Goal: Register for event/course

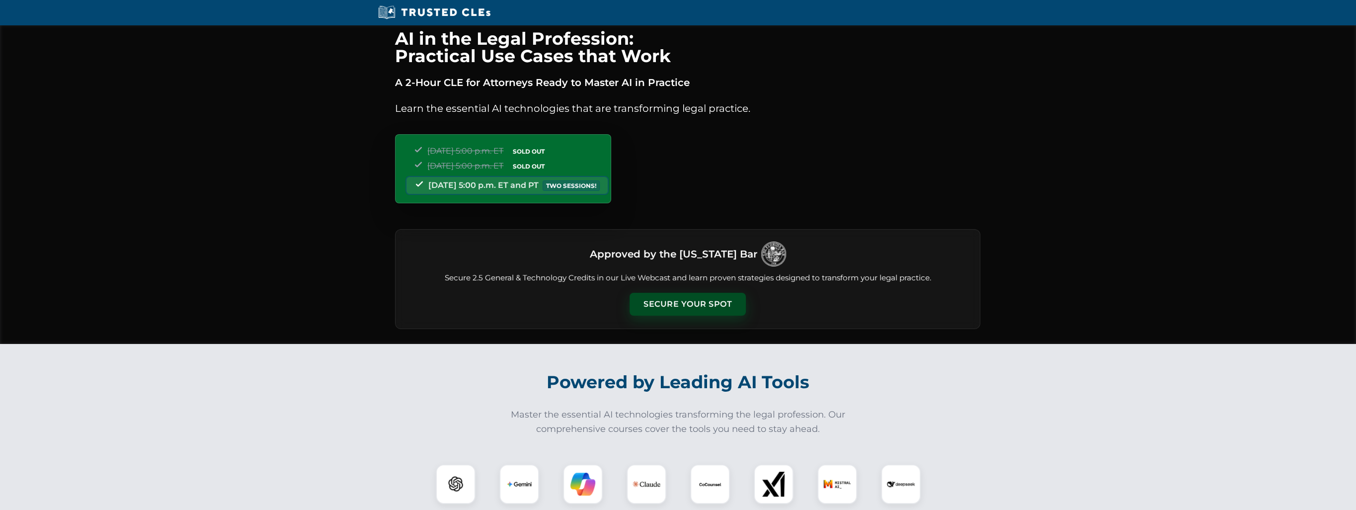
click at [707, 299] on button "Secure Your Spot" at bounding box center [688, 304] width 116 height 23
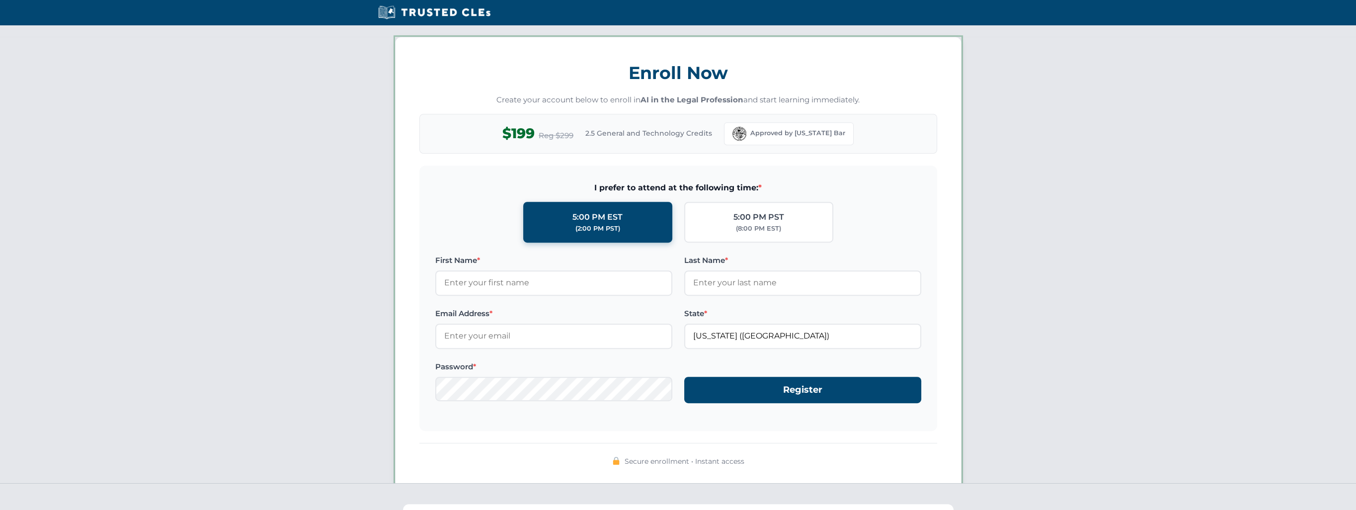
scroll to position [860, 0]
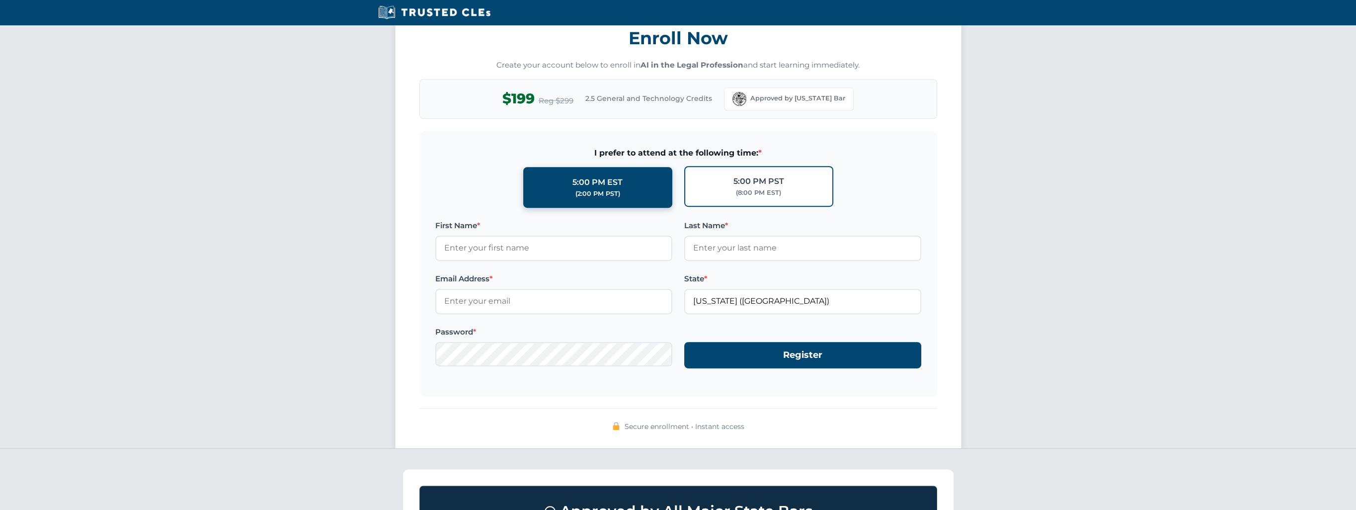
click at [757, 188] on div "(8:00 PM EST)" at bounding box center [758, 193] width 45 height 10
click at [0, 0] on input "5:00 PM PST (8:00 PM EST)" at bounding box center [0, 0] width 0 height 0
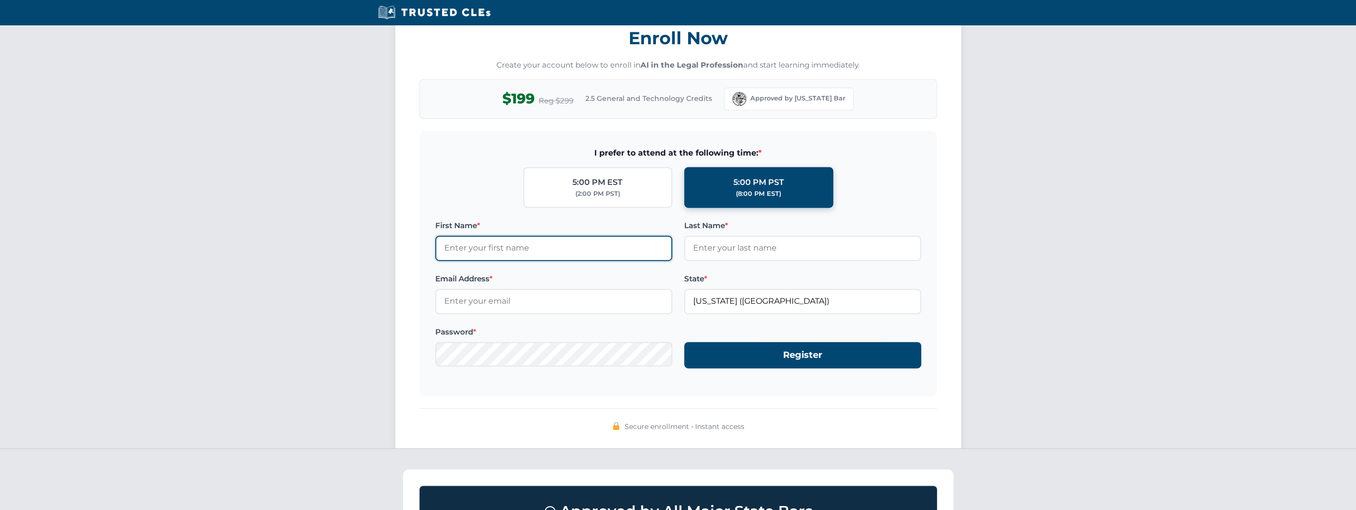
click at [532, 247] on input "First Name *" at bounding box center [553, 248] width 237 height 25
type input "[PERSON_NAME]"
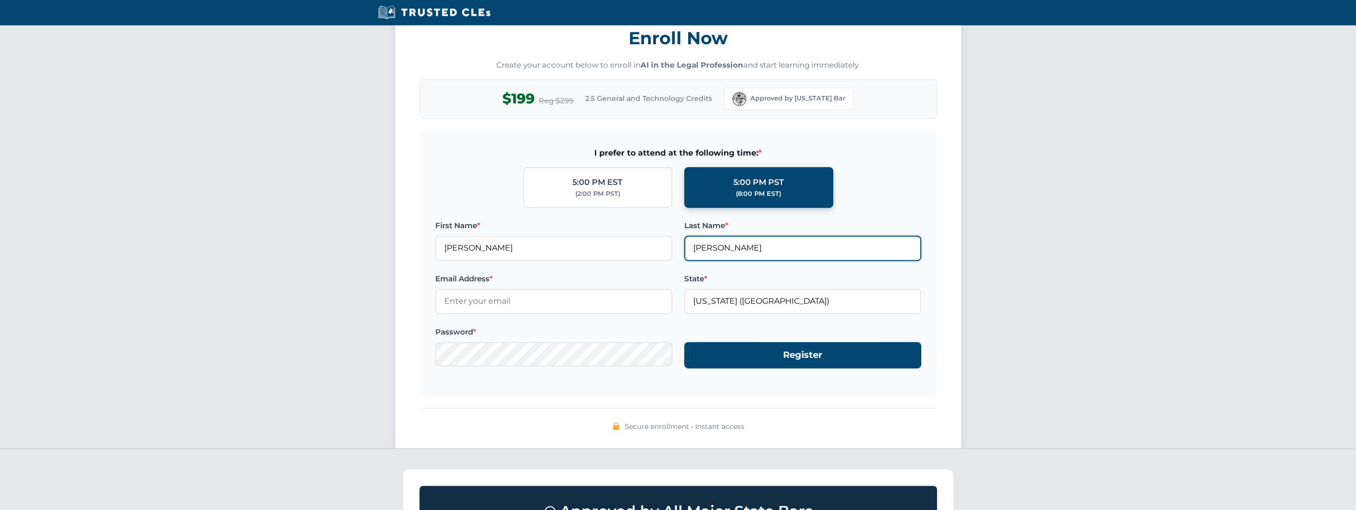
type input "[EMAIL_ADDRESS][DOMAIN_NAME]"
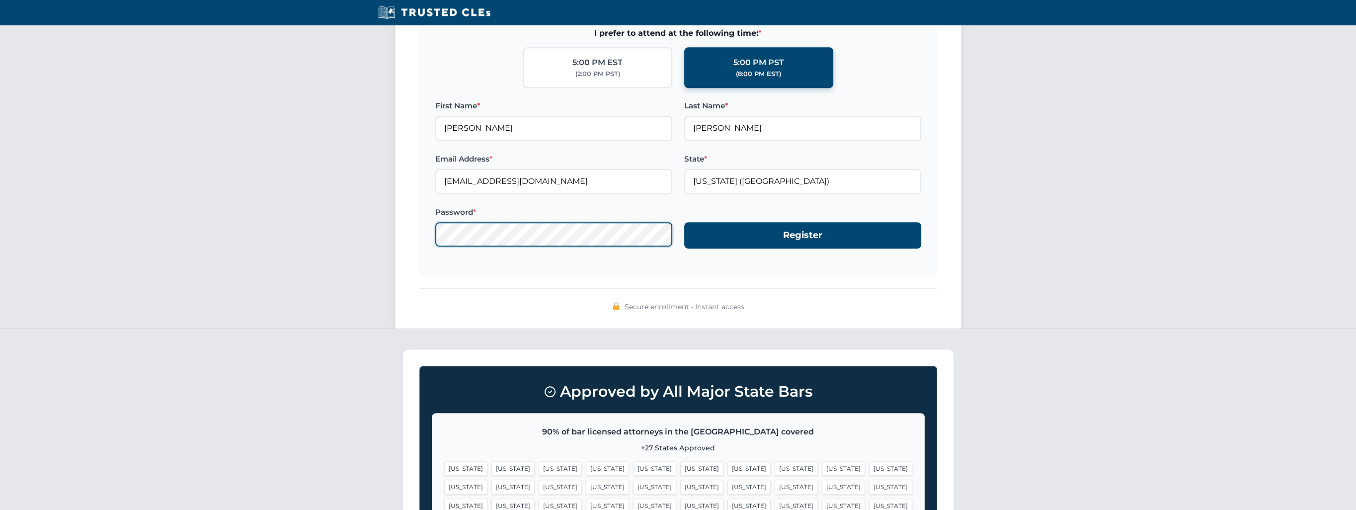
scroll to position [994, 0]
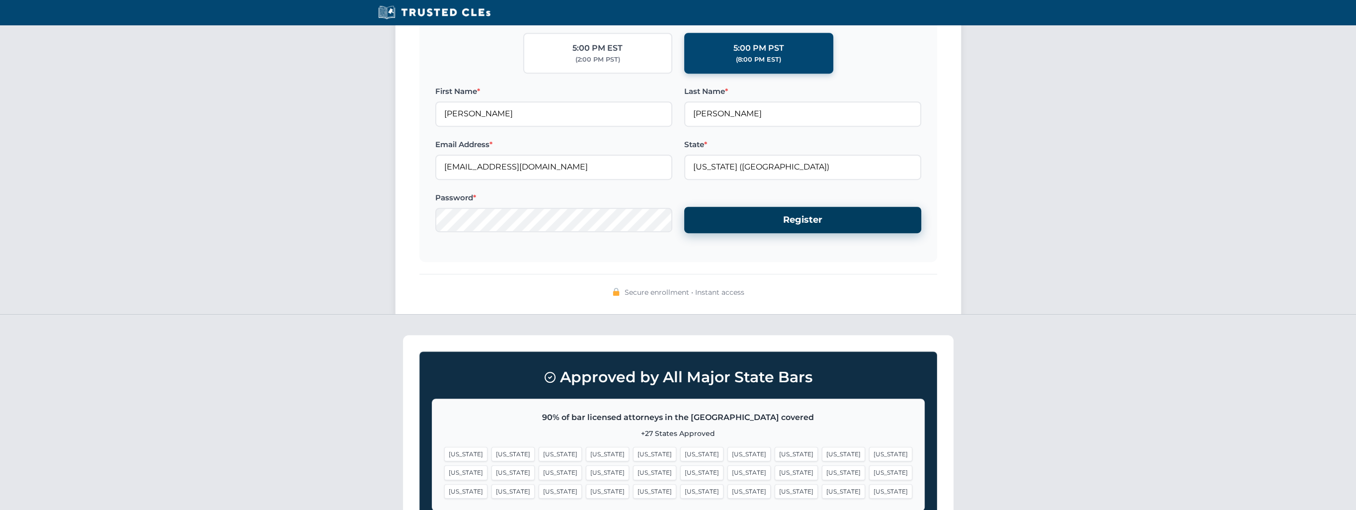
click at [748, 212] on button "Register" at bounding box center [802, 220] width 237 height 26
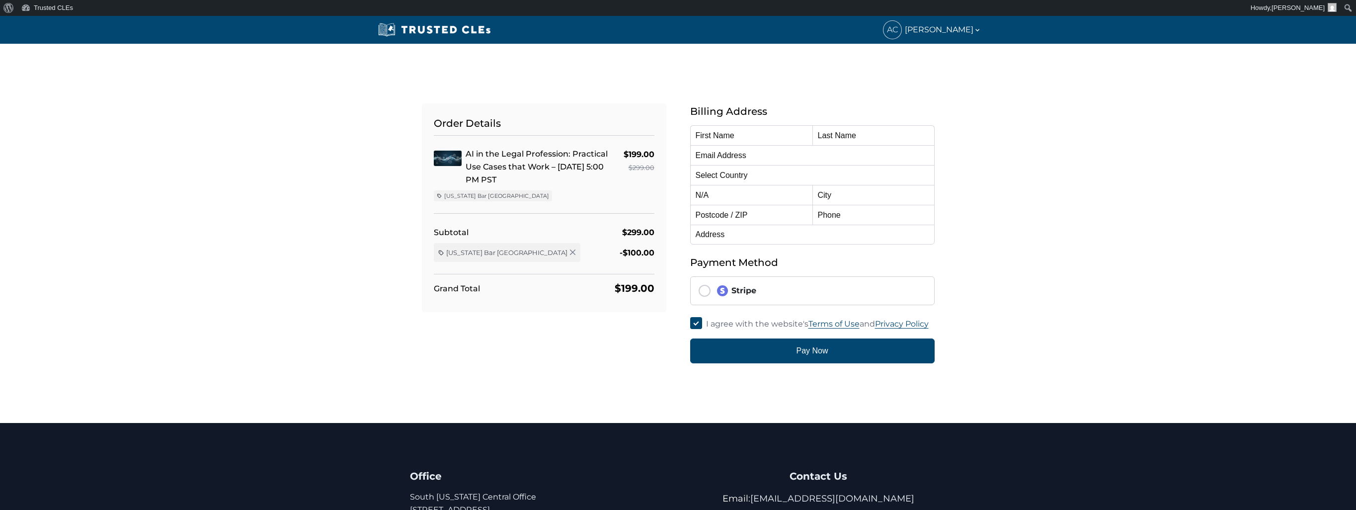
type input "[PERSON_NAME]"
type input "[EMAIL_ADDRESS][DOMAIN_NAME]"
select select "[GEOGRAPHIC_DATA]"
radio input "true"
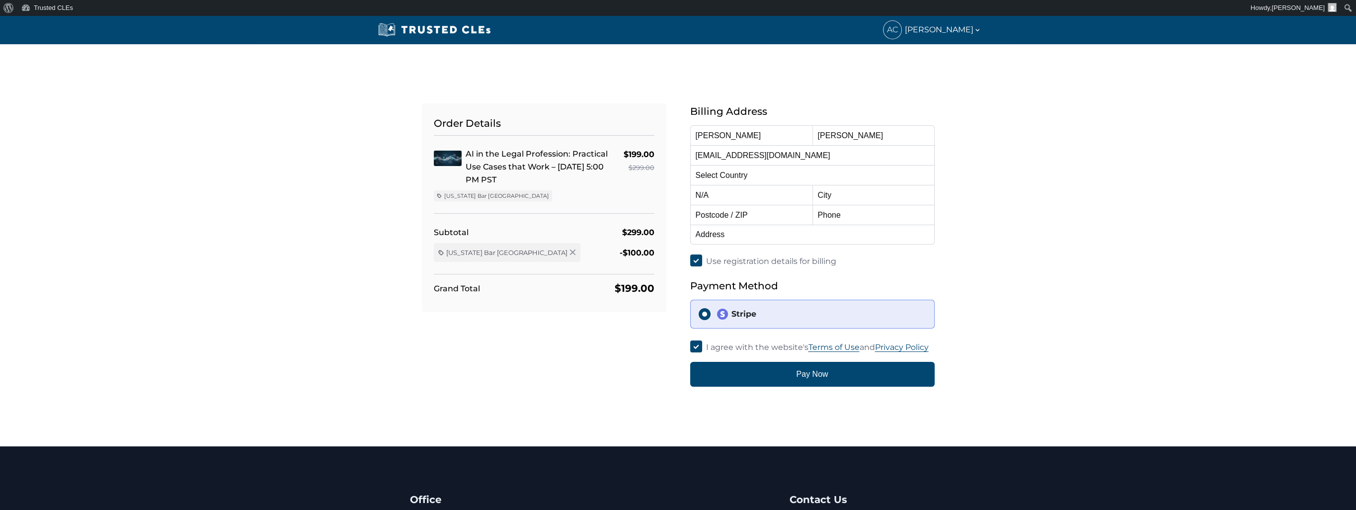
select select "[US_STATE]"
